Goal: Task Accomplishment & Management: Use online tool/utility

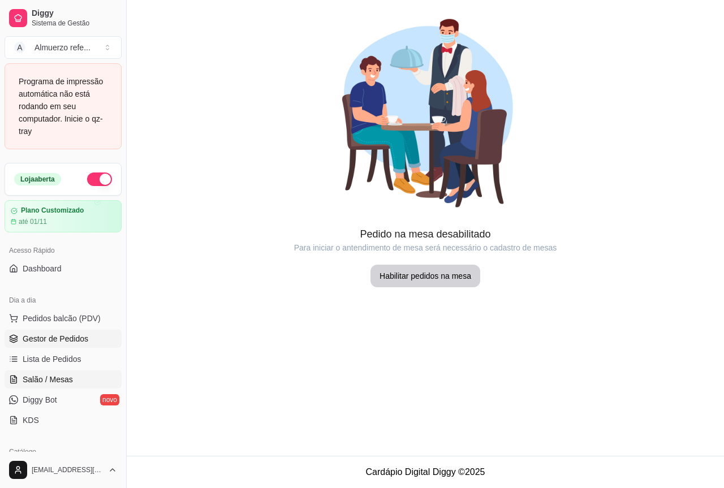
click at [66, 338] on span "Gestor de Pedidos" at bounding box center [56, 338] width 66 height 11
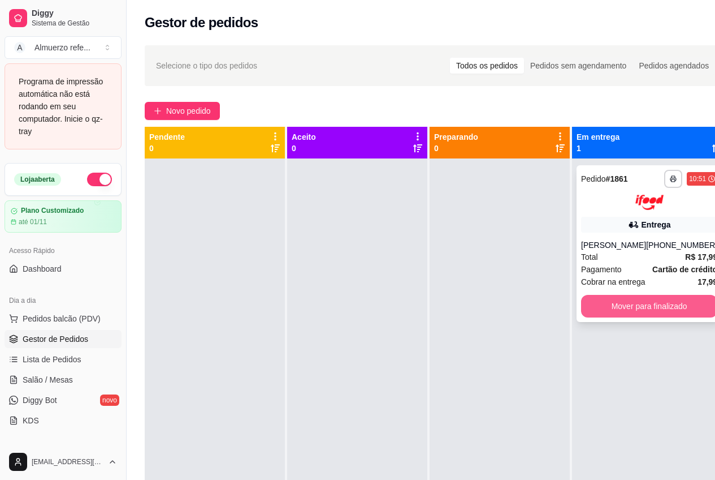
click at [570, 309] on button "Mover para finalizado" at bounding box center [649, 306] width 136 height 23
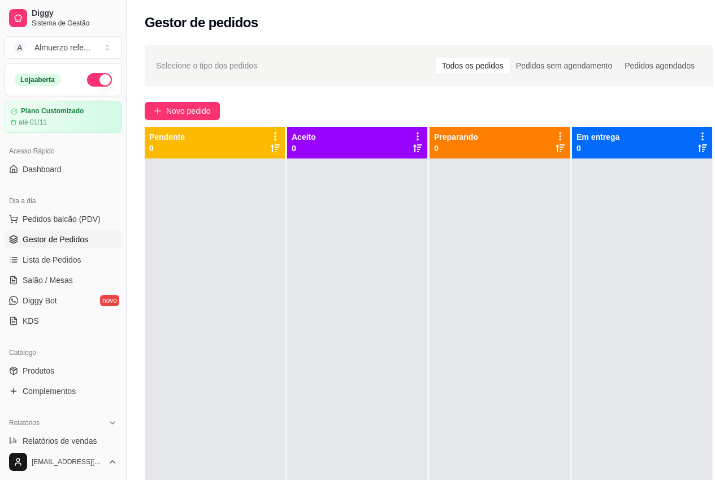
click at [66, 337] on div "Loja aberta Plano Customizado até 01/11 Acesso Rápido Dashboard Dia a dia Pedid…" at bounding box center [63, 253] width 126 height 380
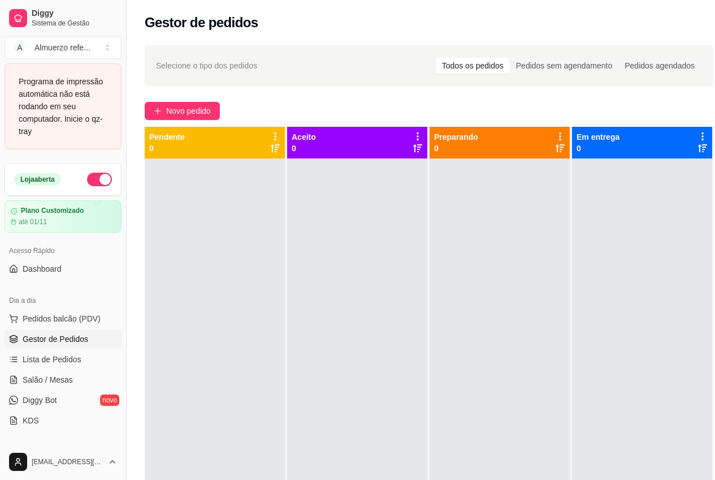
click at [94, 130] on div "Programa de impressão automática não está rodando em seu computador. Inicie o q…" at bounding box center [63, 106] width 89 height 62
click at [85, 115] on div "Programa de impressão automática não está rodando em seu computador. Inicie o q…" at bounding box center [63, 106] width 89 height 62
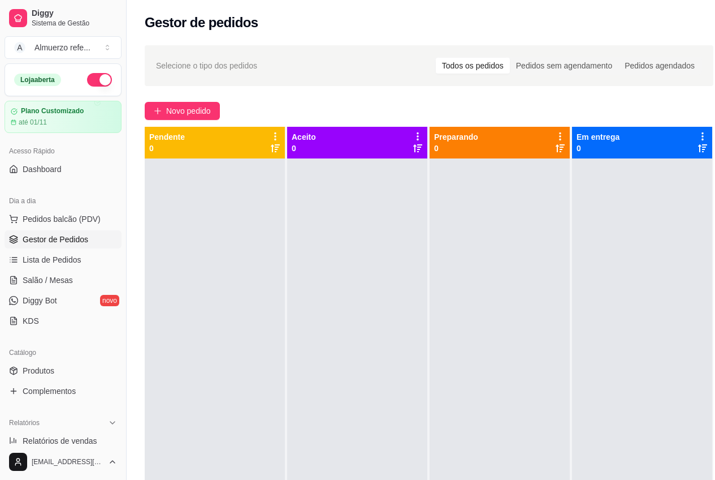
click at [460, 314] on div at bounding box center [500, 398] width 140 height 480
click at [187, 113] on span "Novo pedido" at bounding box center [188, 111] width 45 height 12
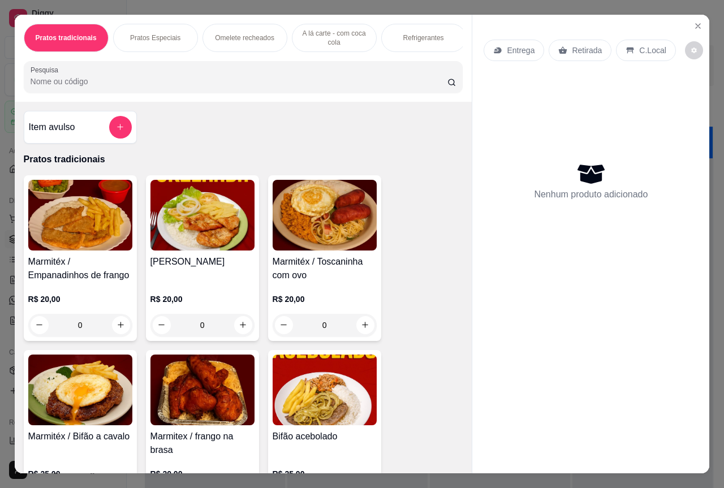
click at [180, 234] on img at bounding box center [202, 215] width 104 height 71
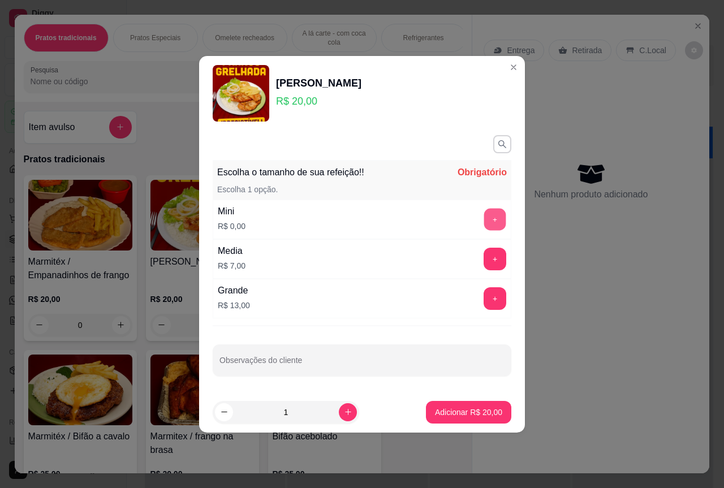
click at [484, 217] on button "+" at bounding box center [495, 219] width 22 height 22
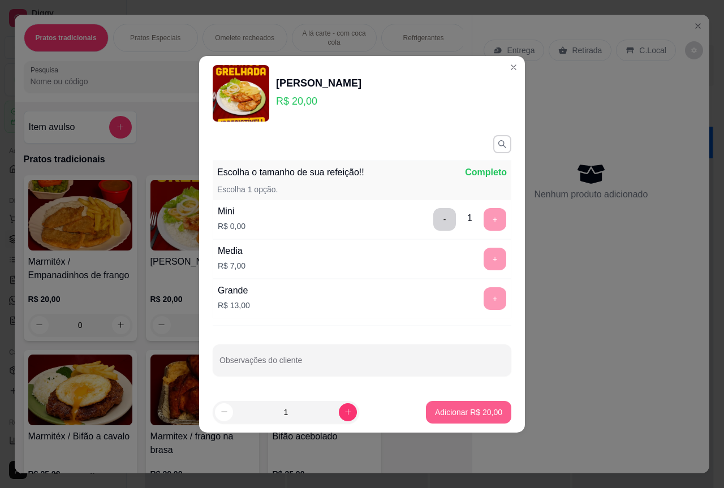
click at [468, 338] on p "Adicionar R$ 20,00" at bounding box center [468, 412] width 67 height 11
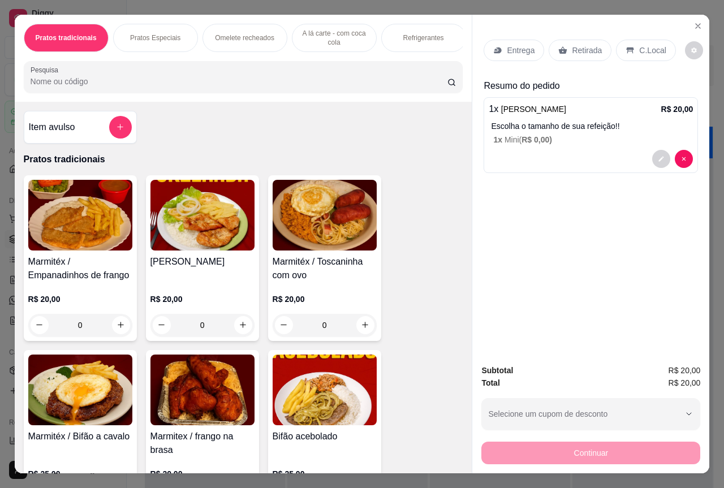
click at [570, 50] on p "Retirada" at bounding box center [587, 50] width 30 height 11
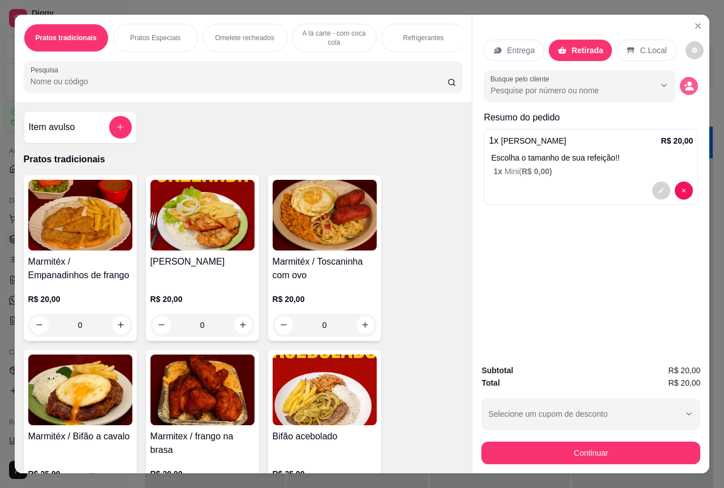
click at [570, 87] on icon "decrease-product-quantity" at bounding box center [689, 89] width 8 height 4
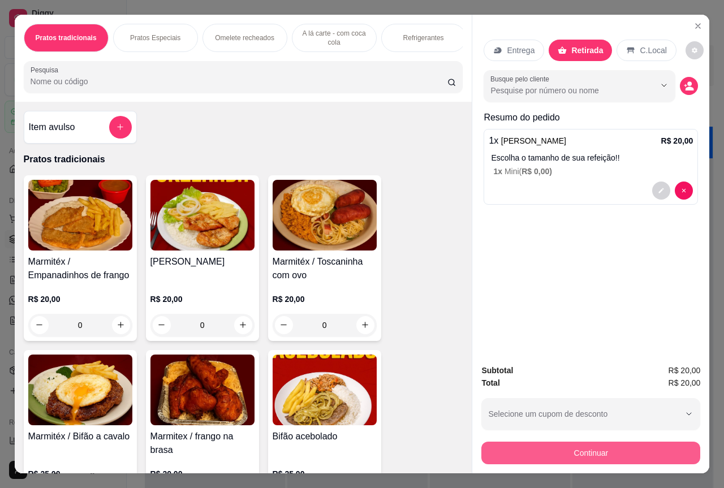
click at [570, 338] on button "Continuar" at bounding box center [590, 453] width 219 height 23
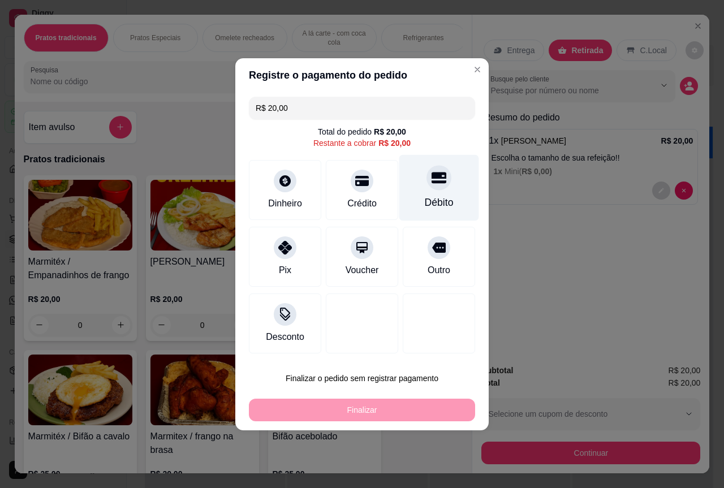
click at [427, 199] on div "Débito" at bounding box center [439, 202] width 29 height 15
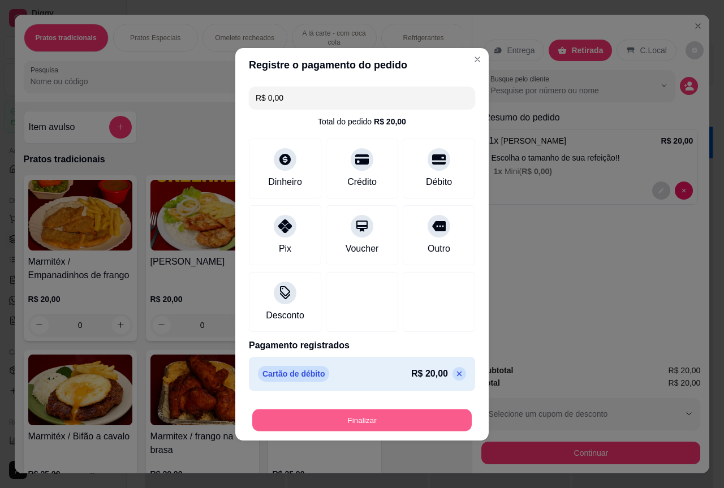
click at [414, 338] on button "Finalizar" at bounding box center [361, 420] width 219 height 22
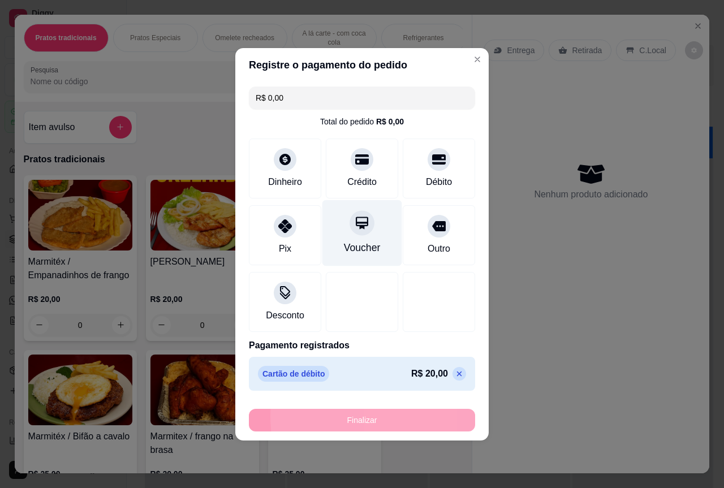
type input "-R$ 20,00"
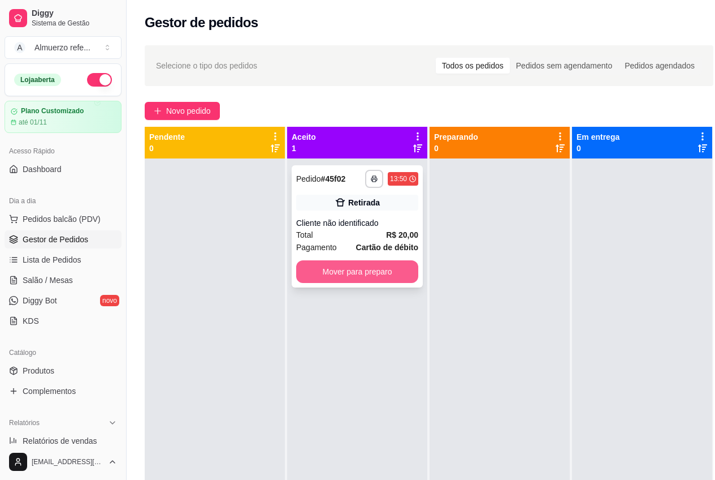
click at [378, 280] on button "Mover para preparo" at bounding box center [357, 271] width 122 height 23
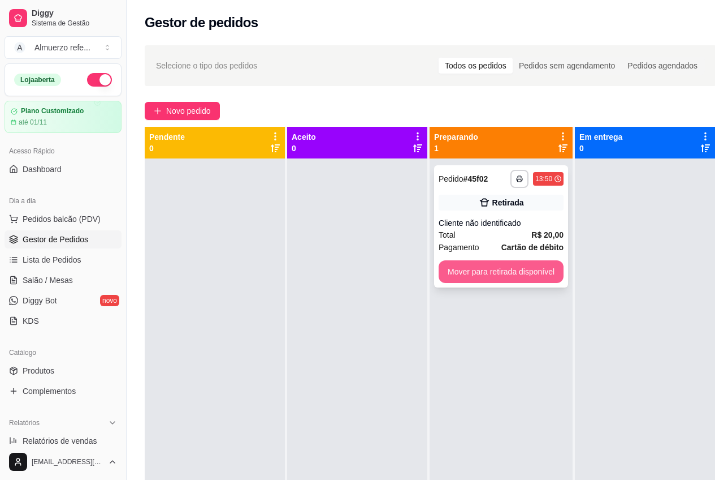
click at [481, 270] on button "Mover para retirada disponível" at bounding box center [501, 271] width 125 height 23
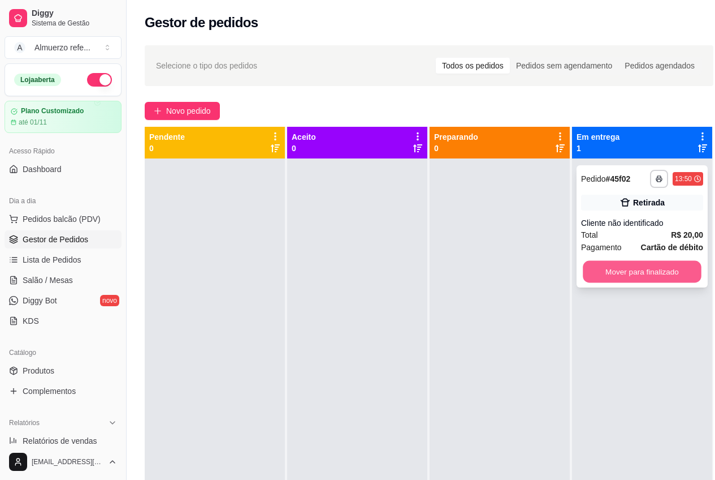
click at [570, 274] on button "Mover para finalizado" at bounding box center [642, 272] width 119 height 22
